Goal: Use online tool/utility: Utilize a website feature to perform a specific function

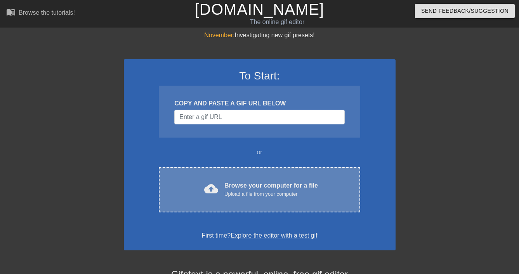
click at [282, 182] on div "Browse your computer for a file Upload a file from your computer" at bounding box center [270, 189] width 93 height 17
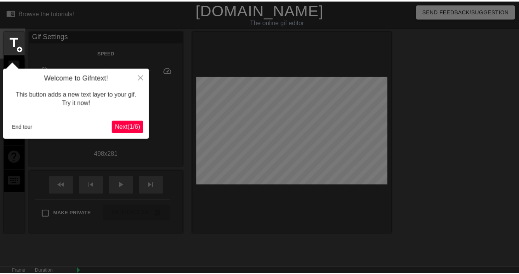
scroll to position [19, 0]
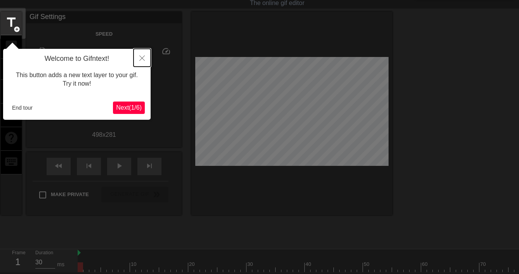
click at [140, 59] on icon "Close" at bounding box center [141, 57] width 5 height 5
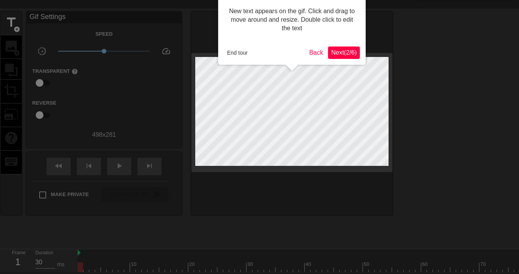
scroll to position [0, 0]
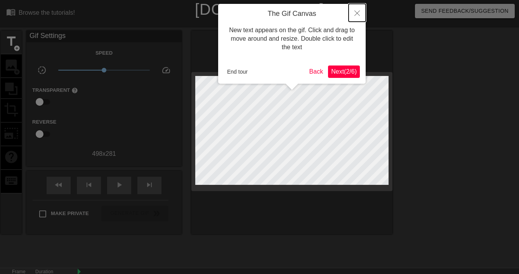
click at [356, 14] on icon "Close" at bounding box center [356, 12] width 5 height 5
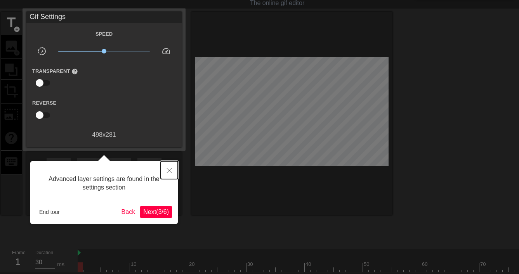
click at [167, 171] on icon "Close" at bounding box center [168, 170] width 5 height 5
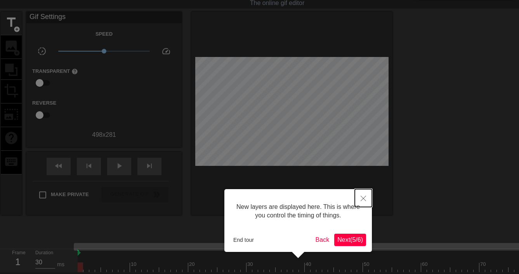
click at [359, 198] on button "Close" at bounding box center [363, 198] width 17 height 18
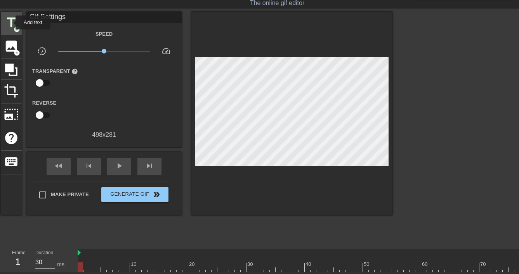
click at [10, 22] on span "title" at bounding box center [11, 22] width 15 height 15
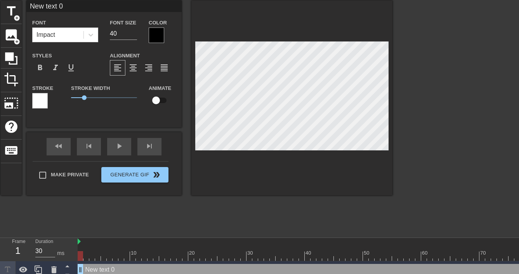
scroll to position [41, 0]
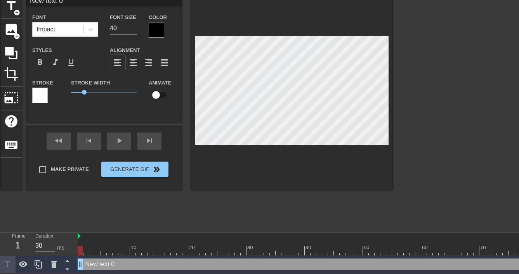
click at [112, 263] on div "New text 0 drag_handle drag_handle" at bounding box center [348, 265] width 541 height 12
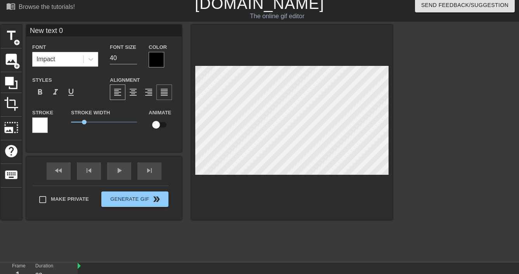
scroll to position [0, 0]
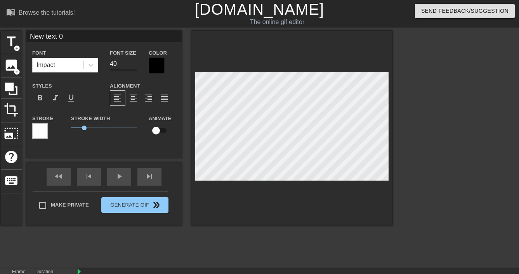
click at [42, 38] on input "New text 0" at bounding box center [103, 37] width 155 height 12
drag, startPoint x: 83, startPoint y: 38, endPoint x: 3, endPoint y: 32, distance: 80.1
click at [3, 32] on div "title add_circle image add_circle crop photo_size_select_large help keyboard Ne…" at bounding box center [196, 128] width 391 height 195
paste input "odometer, fuel level, engine hours"
type input "odometer, fuel level, engine hours"
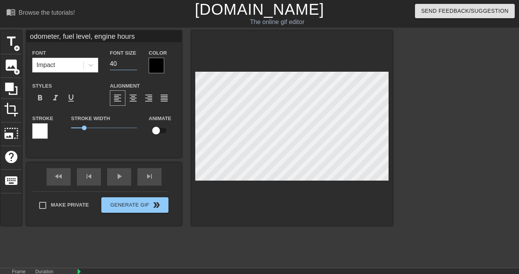
drag, startPoint x: 120, startPoint y: 67, endPoint x: 99, endPoint y: 64, distance: 21.2
click at [99, 64] on div "Font Impact Font Size 40 Color" at bounding box center [103, 60] width 155 height 25
type input "16"
click at [97, 67] on div at bounding box center [91, 65] width 14 height 14
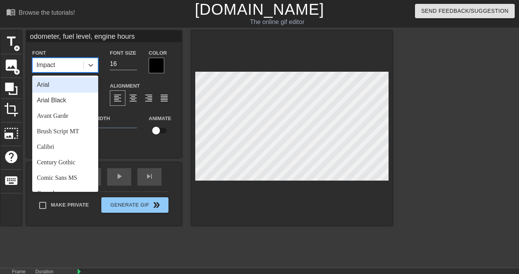
click at [57, 85] on div "Arial" at bounding box center [65, 85] width 66 height 16
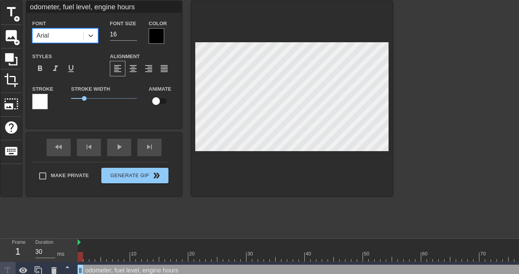
scroll to position [31, 0]
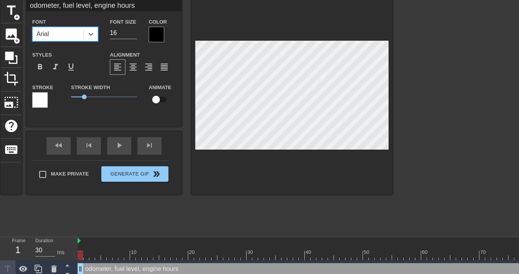
click at [156, 35] on div at bounding box center [157, 35] width 16 height 16
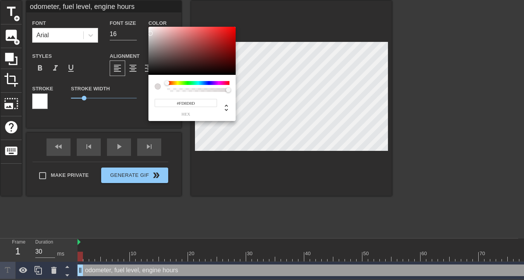
type input "#FFFFFF"
drag, startPoint x: 151, startPoint y: 35, endPoint x: 147, endPoint y: 25, distance: 11.2
click at [147, 25] on div "#FFFFFF hex" at bounding box center [262, 140] width 524 height 280
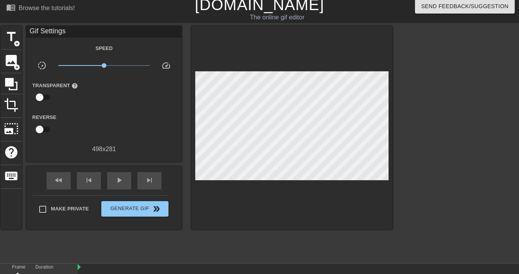
scroll to position [0, 0]
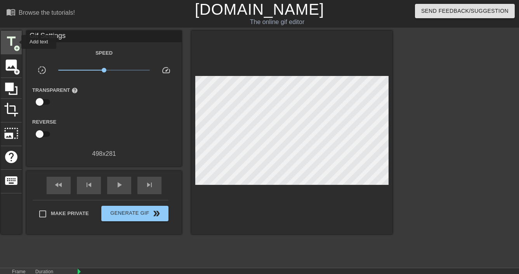
click at [16, 42] on span "title" at bounding box center [11, 41] width 15 height 15
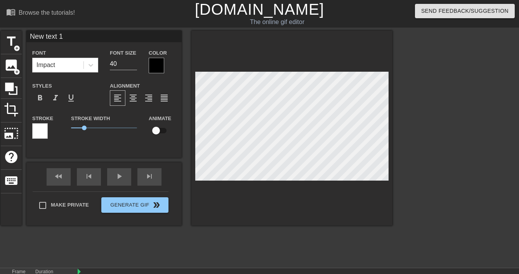
click at [161, 64] on div at bounding box center [157, 66] width 16 height 16
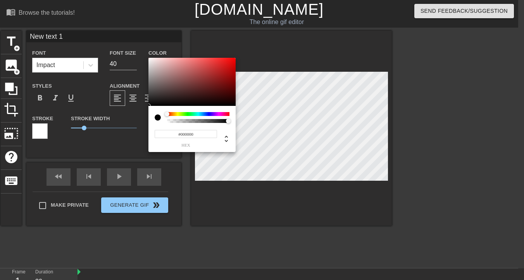
click at [157, 118] on div at bounding box center [158, 117] width 6 height 6
type input "#F78989"
click at [149, 59] on div at bounding box center [192, 82] width 87 height 48
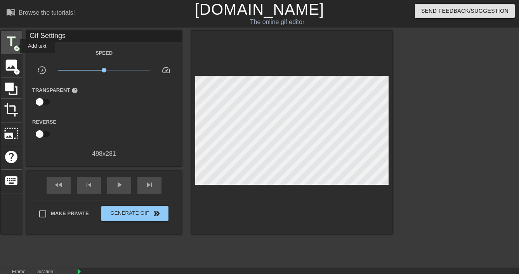
click at [14, 45] on span "add_circle" at bounding box center [17, 48] width 7 height 7
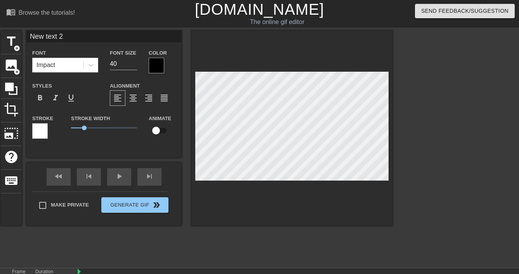
scroll to position [1, 2]
type input "New tex 2"
type textarea "New tex 2"
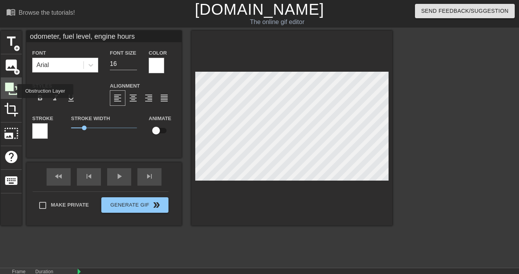
click at [12, 91] on icon at bounding box center [11, 88] width 15 height 15
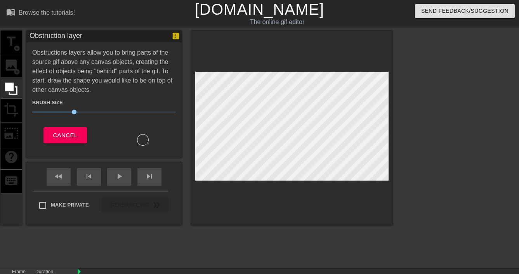
click at [11, 133] on div "title add_circle image add_circle crop photo_size_select_large help keyboard" at bounding box center [11, 128] width 21 height 195
click at [12, 67] on div "title add_circle image add_circle crop photo_size_select_large help keyboard" at bounding box center [11, 128] width 21 height 195
click at [61, 142] on button "Cancel" at bounding box center [64, 135] width 43 height 16
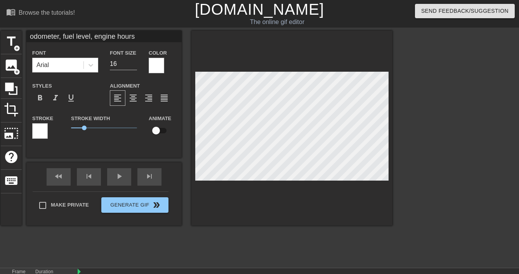
click at [41, 130] on div at bounding box center [40, 131] width 16 height 16
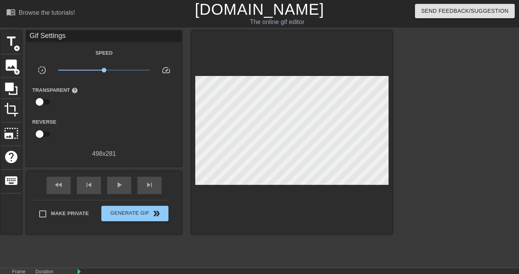
drag, startPoint x: 149, startPoint y: 152, endPoint x: 294, endPoint y: 182, distance: 148.1
click at [294, 182] on div at bounding box center [291, 133] width 201 height 204
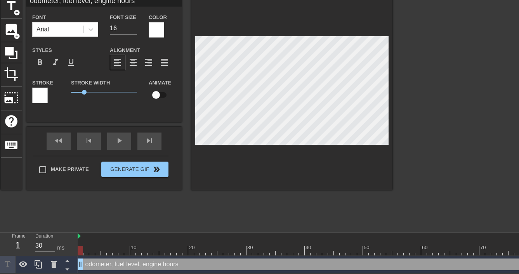
scroll to position [0, 0]
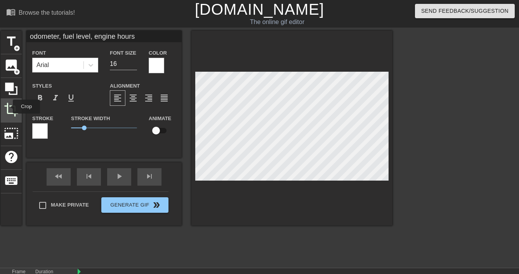
click at [8, 107] on span "crop" at bounding box center [11, 109] width 15 height 15
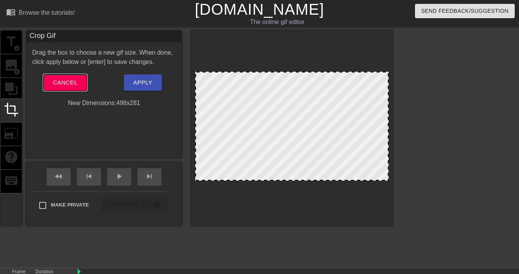
click at [82, 87] on button "Cancel" at bounding box center [64, 82] width 43 height 16
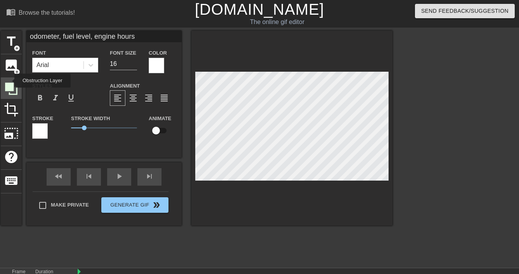
click at [9, 81] on icon at bounding box center [11, 88] width 15 height 15
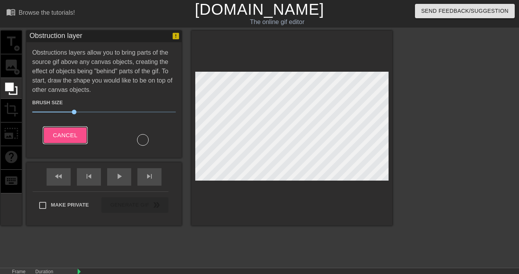
click at [63, 133] on span "Cancel" at bounding box center [65, 135] width 24 height 10
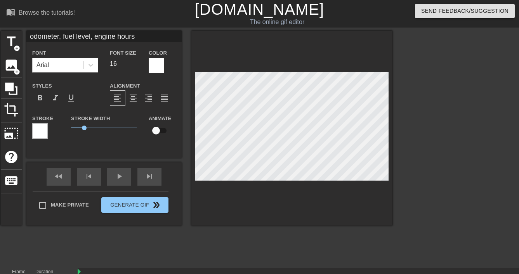
scroll to position [1, 2]
click at [154, 66] on div at bounding box center [157, 66] width 16 height 16
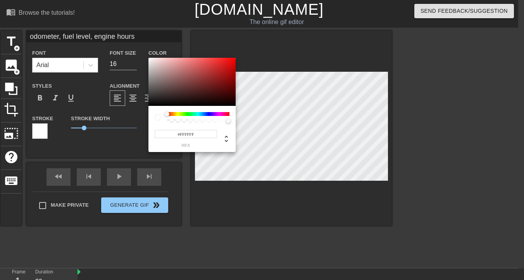
type input "255"
type input "1"
drag, startPoint x: 228, startPoint y: 122, endPoint x: 232, endPoint y: 121, distance: 3.9
click at [232, 121] on div at bounding box center [230, 121] width 5 height 5
drag, startPoint x: 166, startPoint y: 113, endPoint x: 137, endPoint y: 115, distance: 29.5
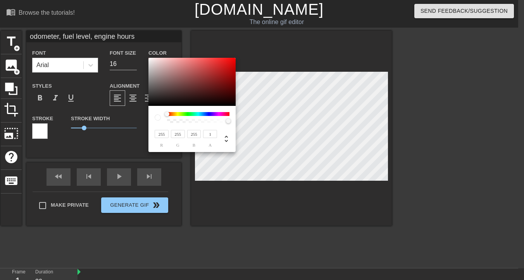
click at [161, 113] on div at bounding box center [192, 117] width 75 height 11
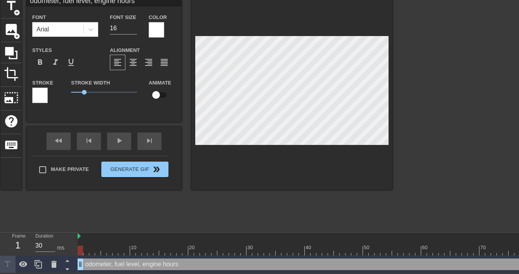
scroll to position [41, 0]
click at [93, 260] on div "odometer, fuel level, engine hours drag_handle drag_handle" at bounding box center [348, 265] width 541 height 12
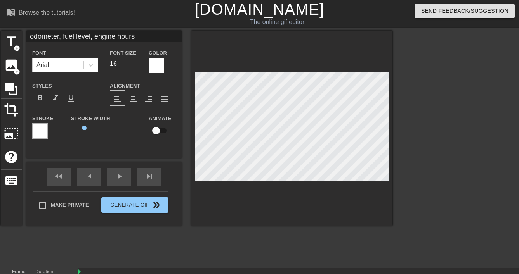
scroll to position [0, 0]
click at [17, 180] on span "keyboard" at bounding box center [11, 180] width 15 height 15
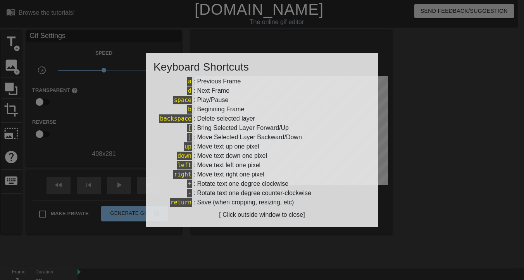
click at [13, 140] on div at bounding box center [262, 140] width 524 height 280
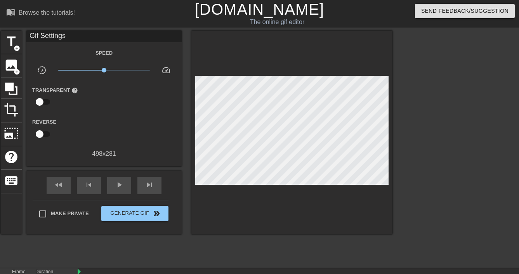
click at [41, 101] on input "checkbox" at bounding box center [39, 102] width 44 height 15
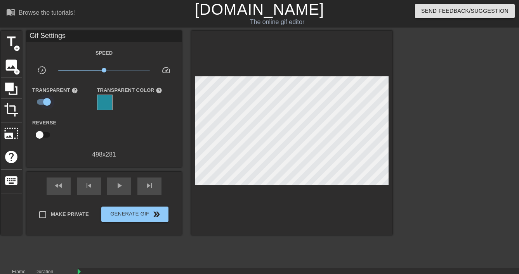
click at [44, 103] on input "checkbox" at bounding box center [47, 102] width 44 height 15
checkbox input "false"
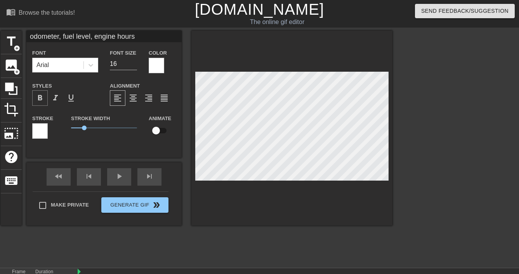
click at [40, 97] on span "format_bold" at bounding box center [39, 97] width 9 height 9
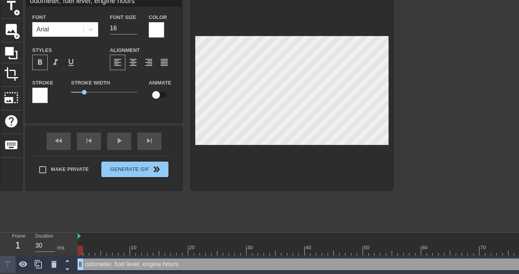
scroll to position [41, 0]
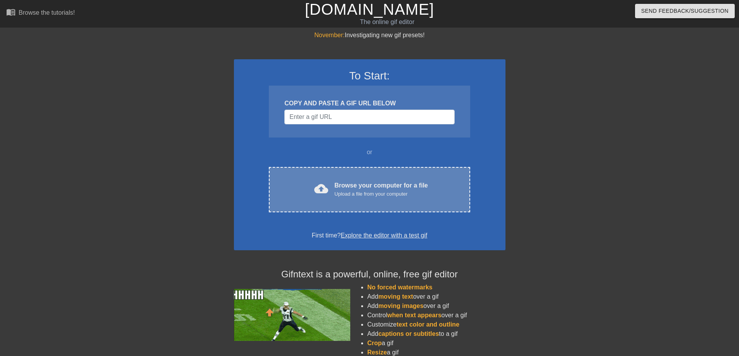
click at [389, 189] on div "Browse your computer for a file Upload a file from your computer" at bounding box center [380, 189] width 93 height 17
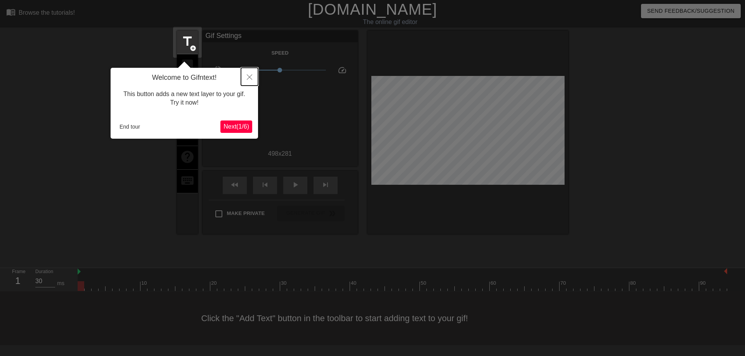
click at [249, 78] on icon "Close" at bounding box center [249, 76] width 5 height 5
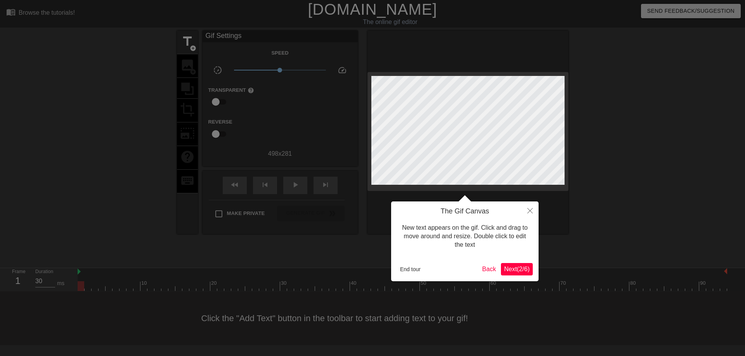
click at [520, 271] on span "Next ( 2 / 6 )" at bounding box center [517, 269] width 26 height 7
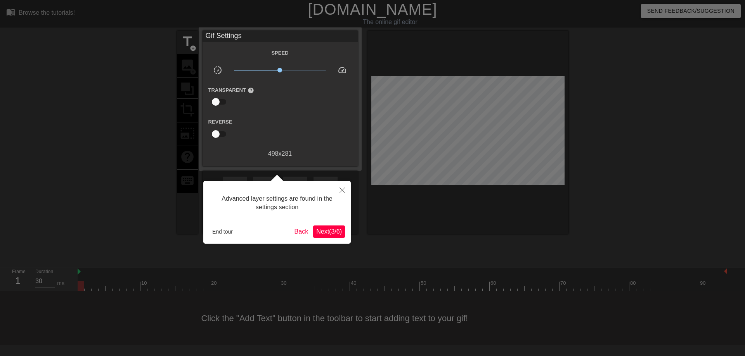
click at [331, 230] on span "Next ( 3 / 6 )" at bounding box center [329, 231] width 26 height 7
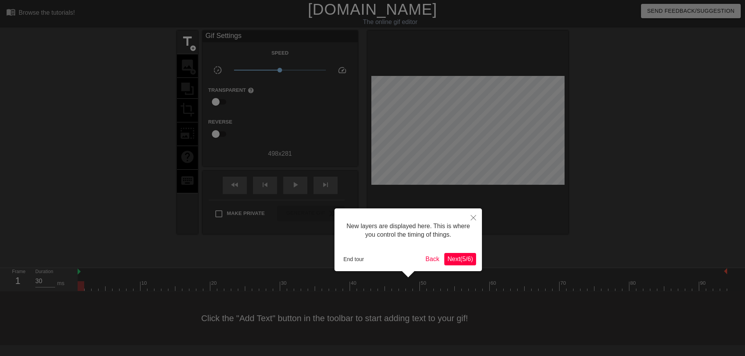
scroll to position [7, 0]
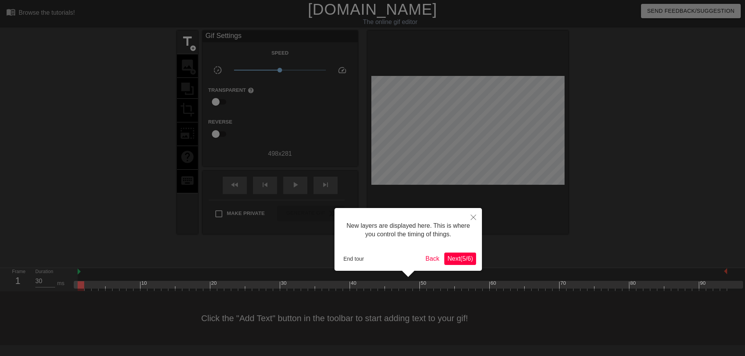
click at [459, 263] on button "Next ( 5 / 6 )" at bounding box center [460, 259] width 32 height 12
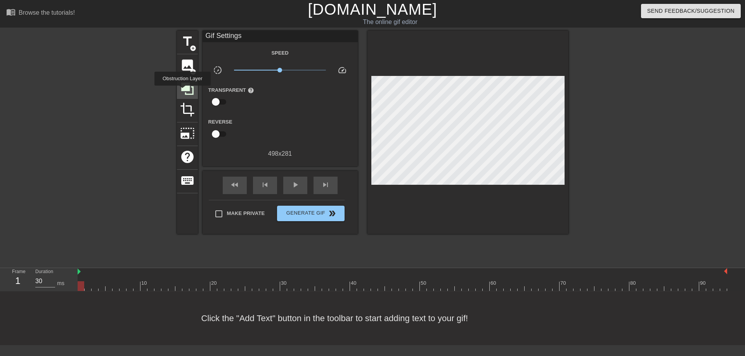
click at [183, 91] on icon at bounding box center [187, 88] width 15 height 15
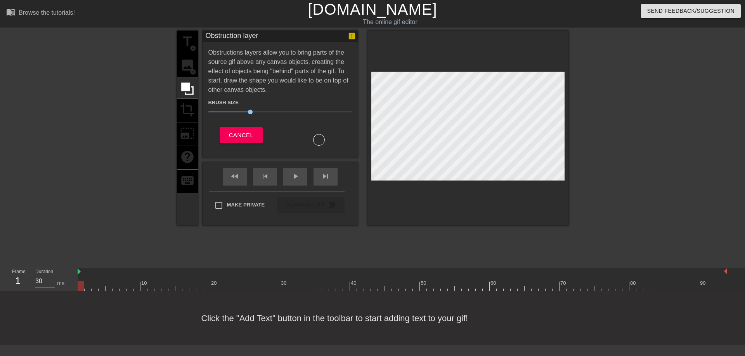
scroll to position [0, 0]
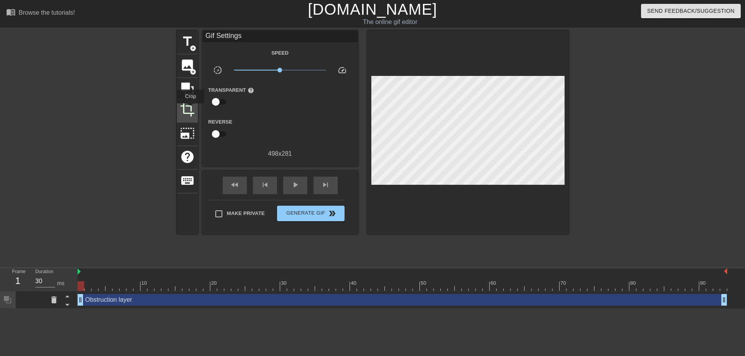
click at [191, 109] on span "crop" at bounding box center [187, 109] width 15 height 15
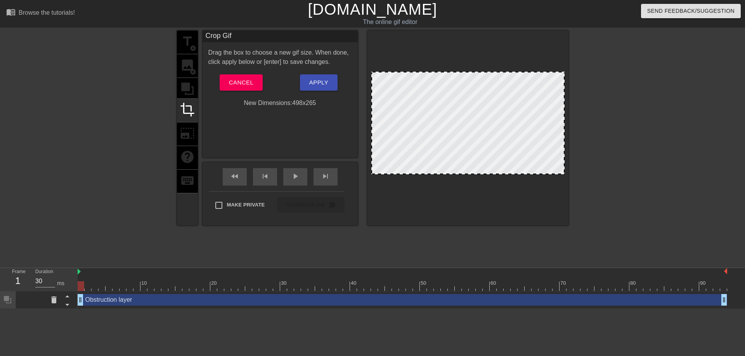
drag, startPoint x: 462, startPoint y: 179, endPoint x: 463, endPoint y: 173, distance: 6.4
drag, startPoint x: 457, startPoint y: 173, endPoint x: 458, endPoint y: 188, distance: 14.8
click at [458, 187] on div at bounding box center [467, 128] width 201 height 195
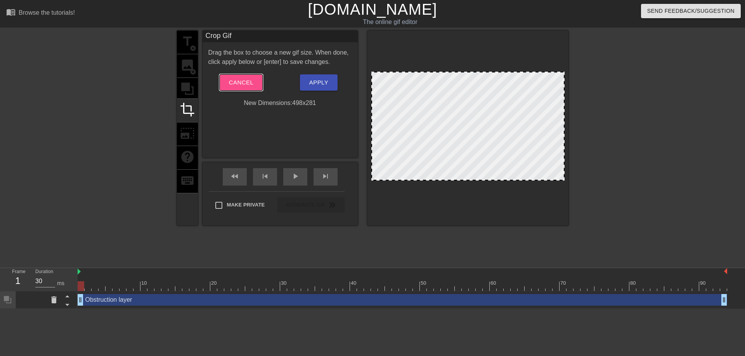
click at [242, 82] on span "Cancel" at bounding box center [241, 83] width 24 height 10
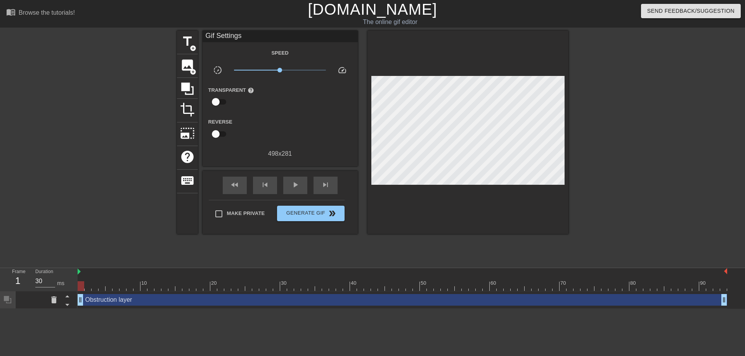
click at [127, 303] on div "Obstruction layer drag_handle drag_handle" at bounding box center [402, 300] width 649 height 12
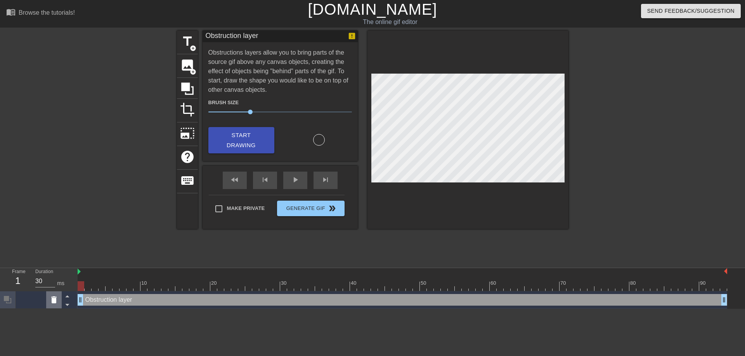
click at [53, 301] on icon at bounding box center [53, 300] width 5 height 7
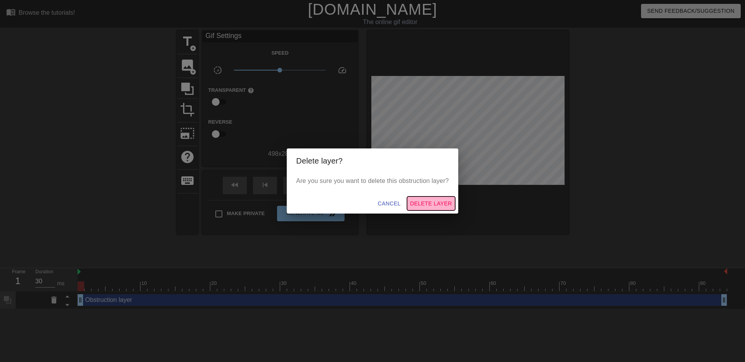
click at [433, 204] on span "Delete Layer" at bounding box center [431, 204] width 42 height 10
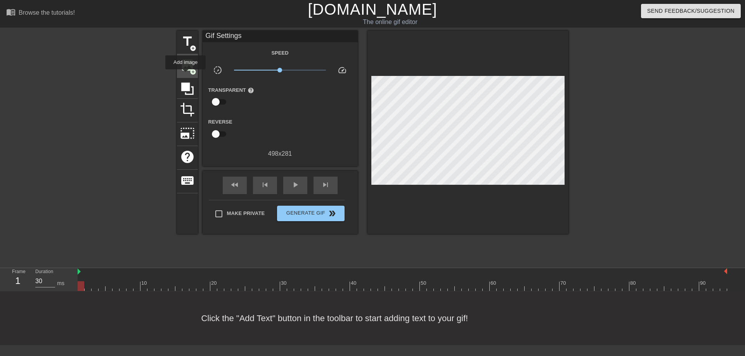
click at [186, 75] on div "image add_circle" at bounding box center [187, 66] width 21 height 24
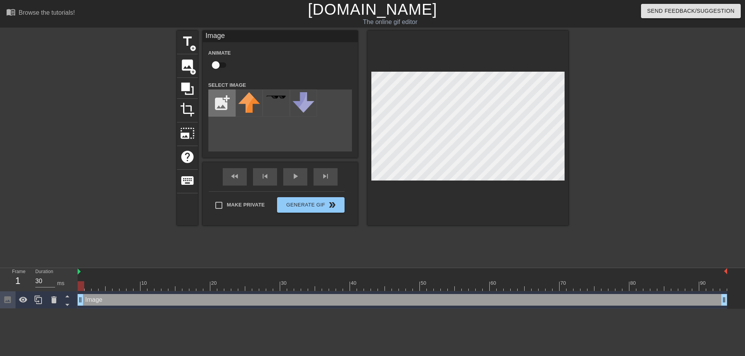
click at [220, 106] on input "file" at bounding box center [222, 103] width 26 height 26
click at [54, 298] on icon at bounding box center [53, 300] width 5 height 7
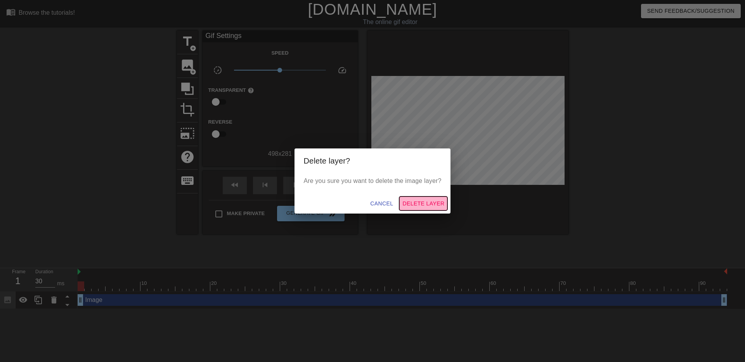
click at [410, 205] on span "Delete Layer" at bounding box center [423, 204] width 42 height 10
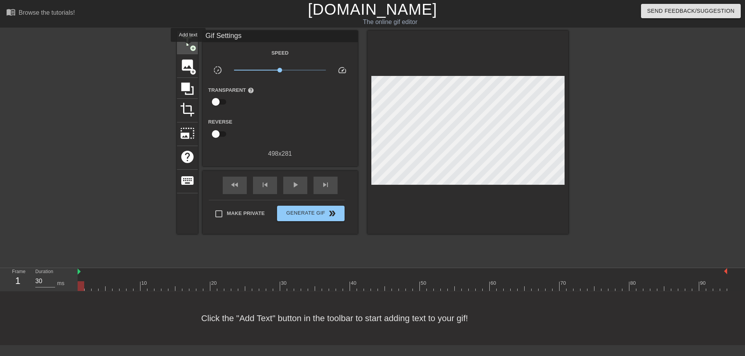
click at [189, 47] on span "title" at bounding box center [187, 41] width 15 height 15
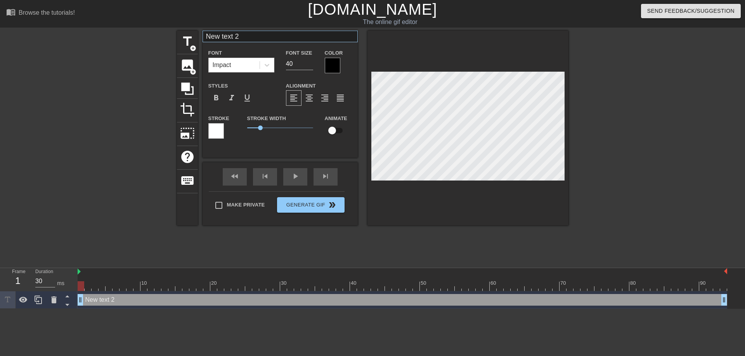
click at [226, 42] on div "New text 2 Font Impact Font Size 40 Color Styles format_bold format_italic form…" at bounding box center [279, 88] width 155 height 115
click at [225, 40] on input "New text 2" at bounding box center [279, 37] width 155 height 12
paste input "Hey Tony - Jan and I just had a discussion on this topic and one question we ha…"
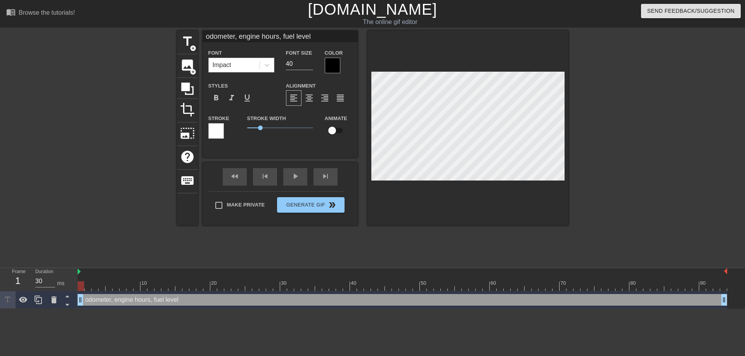
type input "odometer, engine hours, fuel level"
click at [253, 67] on div "Impact" at bounding box center [234, 65] width 51 height 14
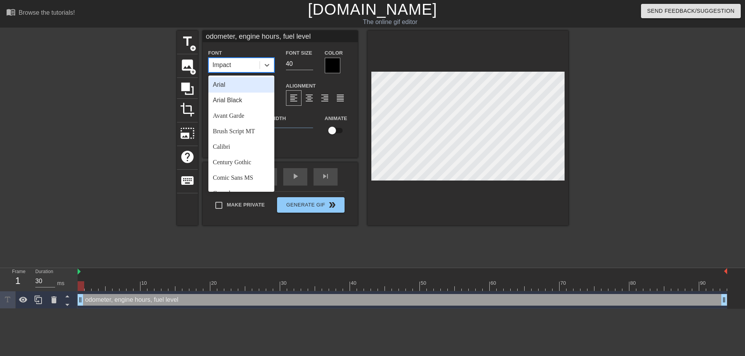
click at [241, 89] on div "Arial" at bounding box center [241, 85] width 66 height 16
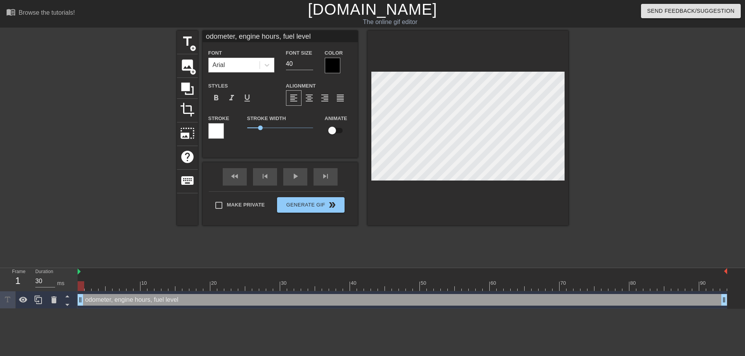
click at [340, 69] on div "Color" at bounding box center [338, 60] width 27 height 25
click at [337, 67] on div at bounding box center [333, 66] width 16 height 16
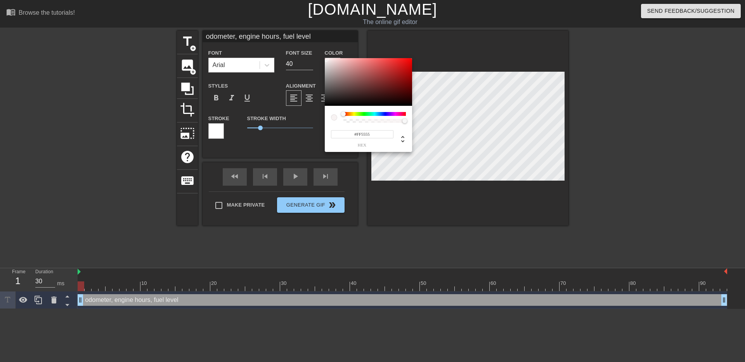
type input "#FFFFFF"
drag, startPoint x: 328, startPoint y: 74, endPoint x: 320, endPoint y: 50, distance: 26.1
click at [320, 50] on div "#FFFFFF hex" at bounding box center [372, 181] width 745 height 362
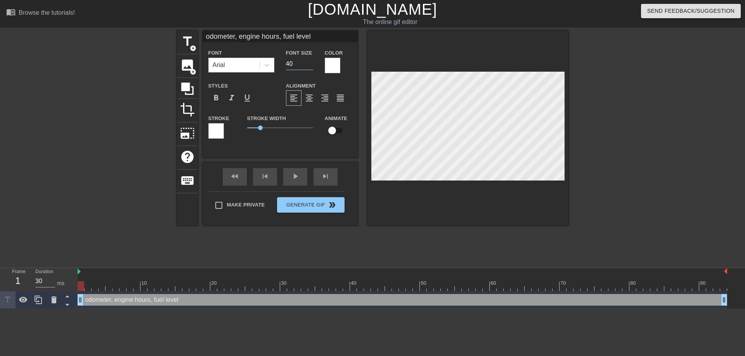
drag, startPoint x: 294, startPoint y: 66, endPoint x: 286, endPoint y: 63, distance: 9.1
click at [287, 64] on input "40" at bounding box center [299, 64] width 27 height 12
type input "4"
type input "16"
click at [218, 140] on div "Stroke" at bounding box center [221, 130] width 39 height 32
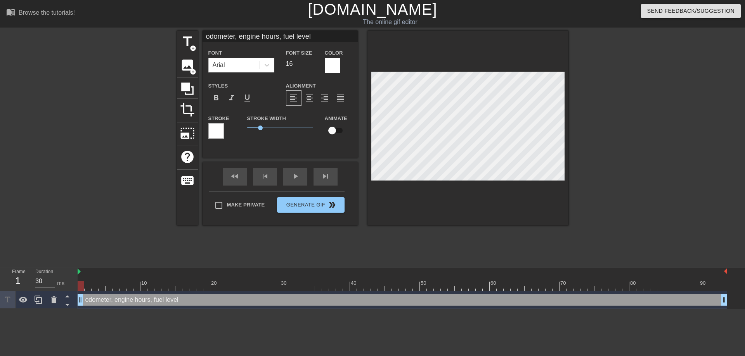
click at [217, 137] on div at bounding box center [216, 131] width 16 height 16
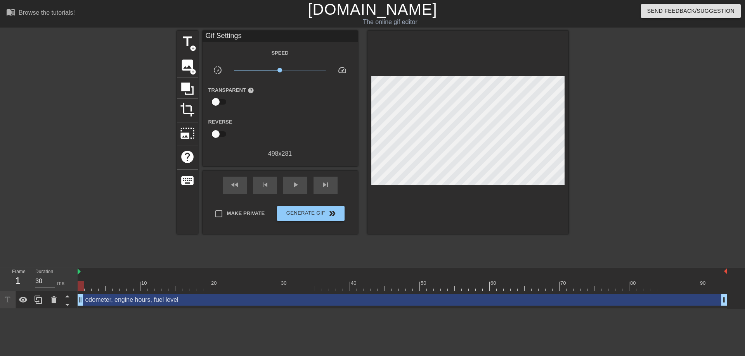
click at [219, 102] on input "checkbox" at bounding box center [216, 102] width 44 height 15
click at [219, 102] on input "checkbox" at bounding box center [223, 102] width 44 height 15
checkbox input "false"
click at [215, 136] on input "checkbox" at bounding box center [216, 134] width 44 height 15
checkbox input "true"
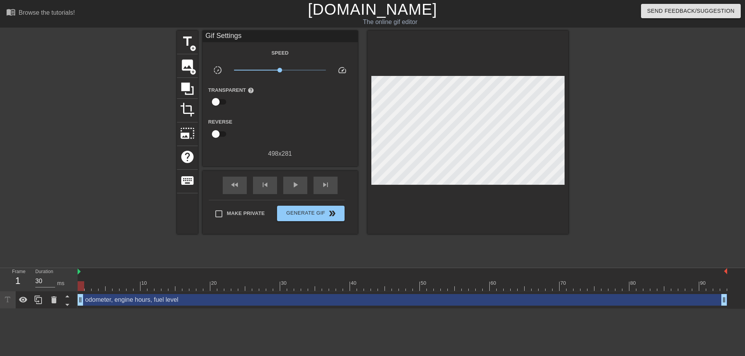
type input "40"
click at [215, 136] on input "checkbox" at bounding box center [223, 134] width 44 height 15
checkbox input "false"
type input "30"
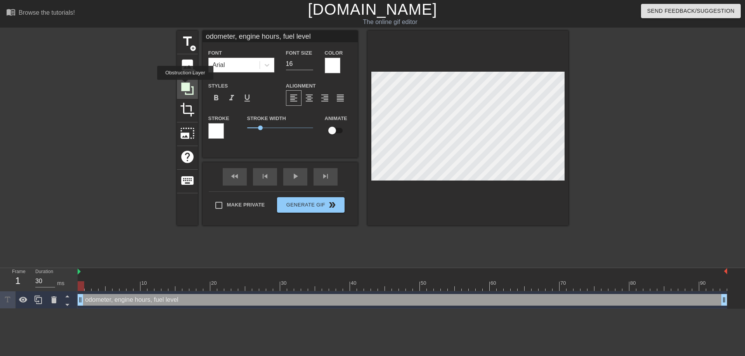
click at [186, 85] on icon at bounding box center [187, 89] width 12 height 12
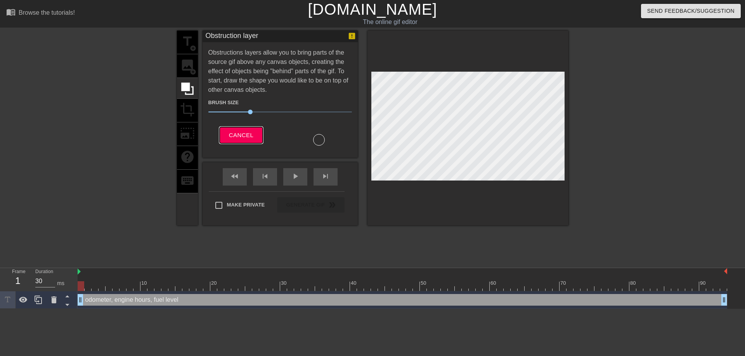
click at [240, 133] on span "Cancel" at bounding box center [241, 135] width 24 height 10
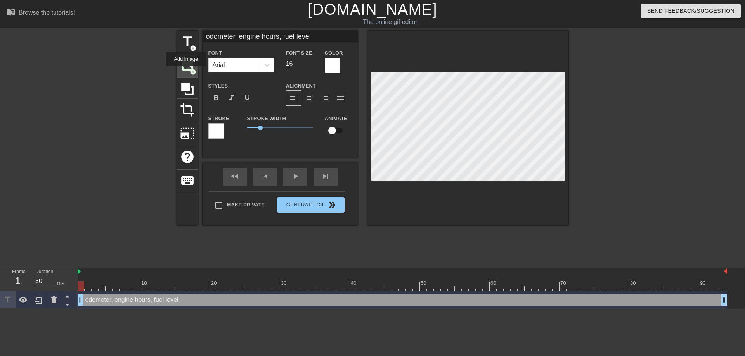
click at [186, 72] on span "image" at bounding box center [187, 65] width 15 height 15
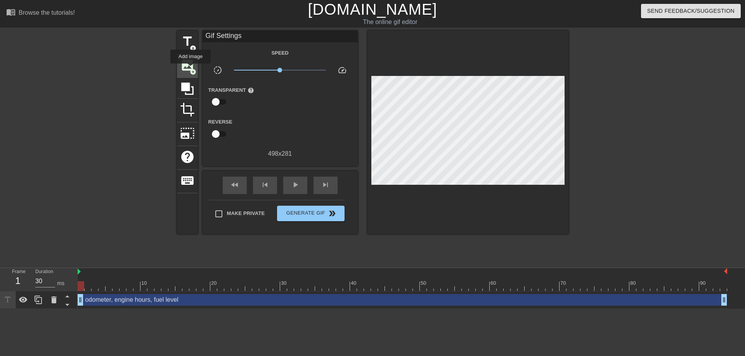
click at [191, 69] on span "add_circle" at bounding box center [193, 72] width 7 height 7
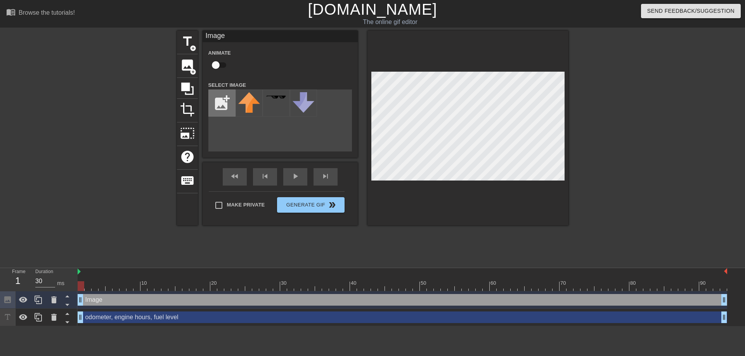
click at [221, 106] on input "file" at bounding box center [222, 103] width 26 height 26
type input "C:\fakepath\download.jpeg"
click at [253, 103] on img at bounding box center [249, 101] width 22 height 19
drag, startPoint x: 101, startPoint y: 319, endPoint x: 103, endPoint y: 294, distance: 25.3
click at [103, 294] on div "Image drag_handle drag_handle odometer, engine hours, fuel level drag_handle dr…" at bounding box center [411, 309] width 667 height 35
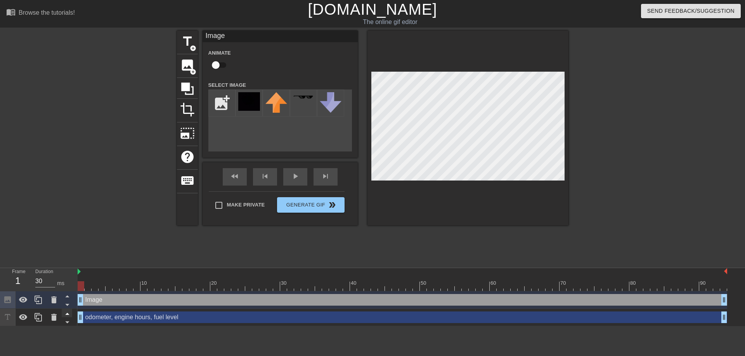
click at [67, 313] on icon at bounding box center [67, 314] width 10 height 10
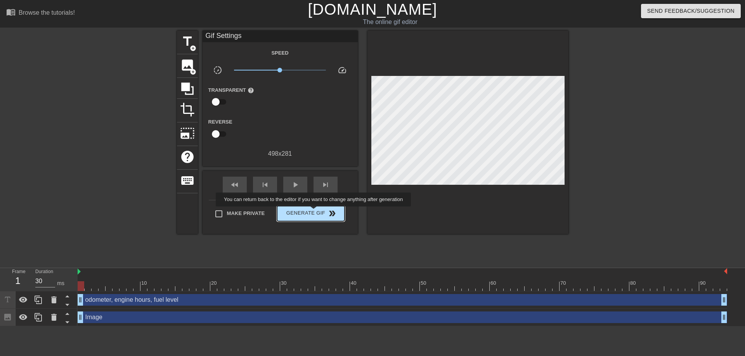
click at [318, 212] on span "Generate Gif double_arrow" at bounding box center [310, 213] width 61 height 9
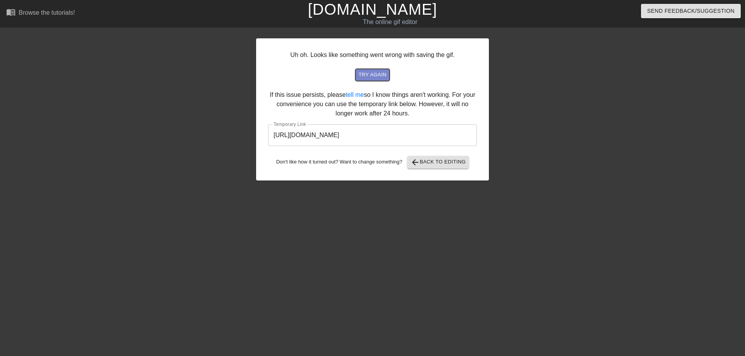
click at [375, 72] on span "try again" at bounding box center [372, 75] width 28 height 9
click at [351, 137] on input "https://www.gifntext.com/temp_generations/lwFtC7du.gif" at bounding box center [372, 136] width 209 height 22
click at [355, 135] on input "https://www.gifntext.com/temp_generations/lwFtC7du.gif" at bounding box center [372, 136] width 209 height 22
